Goal: Task Accomplishment & Management: Use online tool/utility

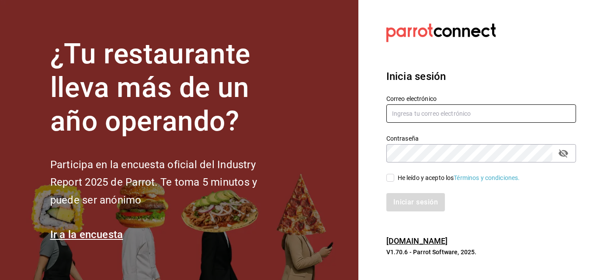
type input "[EMAIL_ADDRESS][DOMAIN_NAME]"
click at [557, 24] on div at bounding box center [481, 33] width 190 height 24
click at [394, 179] on input "He leído y acepto los Términos y condiciones." at bounding box center [390, 178] width 8 height 8
checkbox input "true"
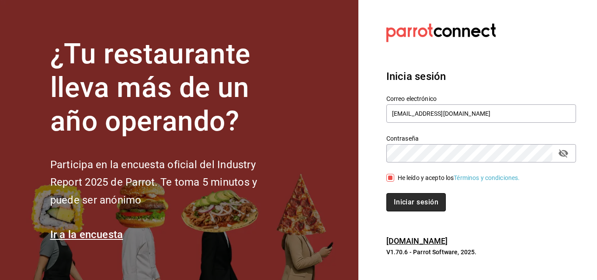
click at [409, 198] on button "Iniciar sesión" at bounding box center [415, 202] width 59 height 18
